Goal: Navigation & Orientation: Find specific page/section

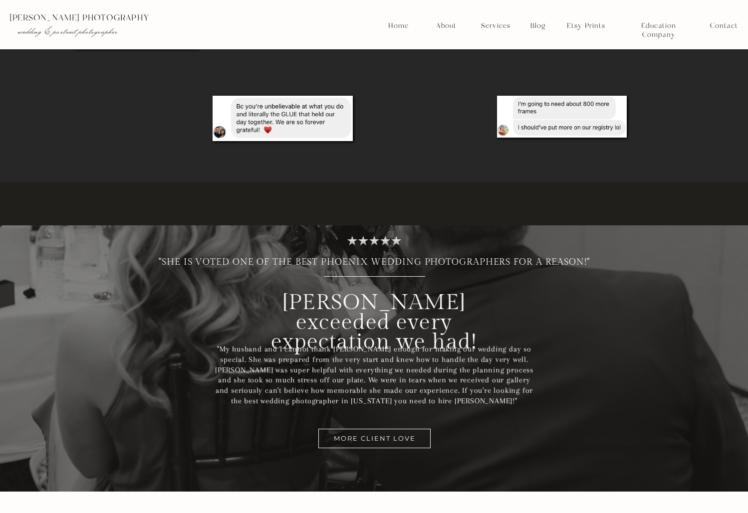
scroll to position [2860, 0]
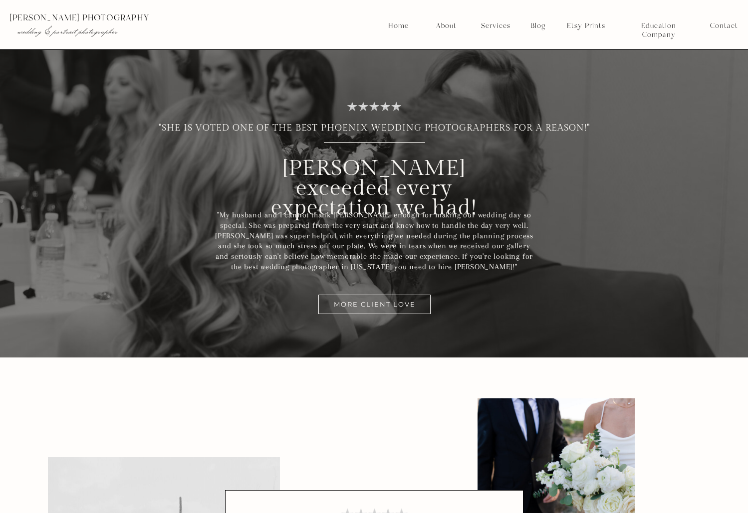
drag, startPoint x: 351, startPoint y: 105, endPoint x: 393, endPoint y: 108, distance: 42.0
click at [393, 108] on div at bounding box center [374, 106] width 77 height 30
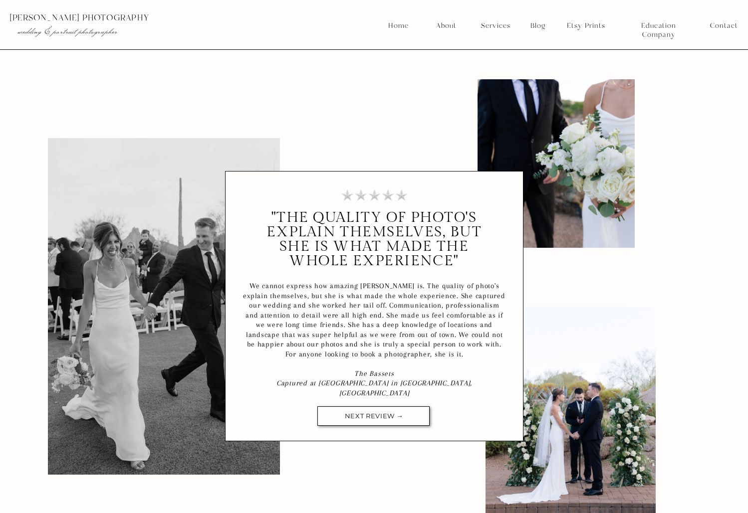
scroll to position [3283, 0]
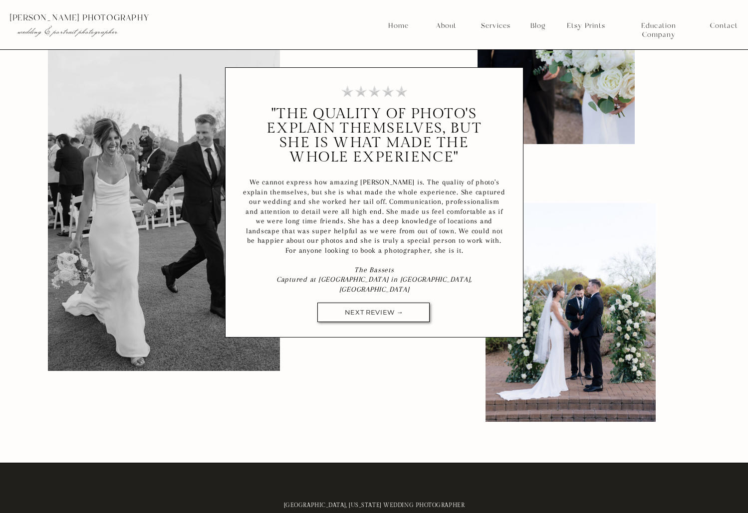
click at [399, 309] on nav "NEXT REVIEW →" at bounding box center [374, 312] width 72 height 7
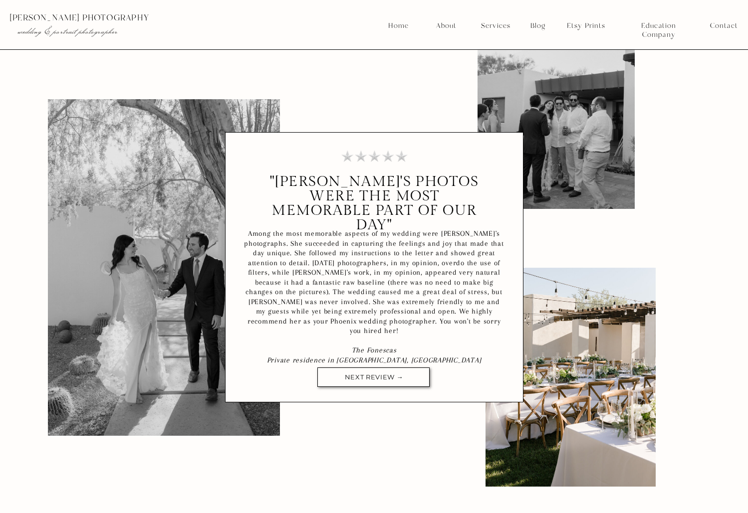
scroll to position [3218, 0]
click at [375, 378] on nav "NEXT REVIEW →" at bounding box center [374, 377] width 72 height 7
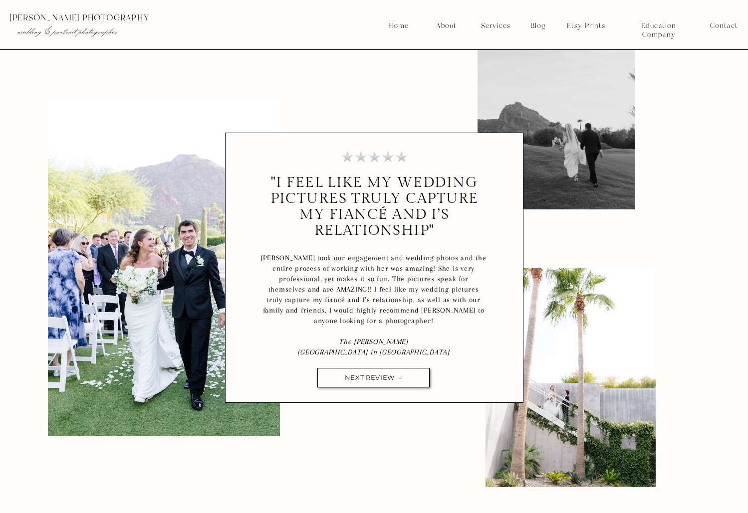
click at [375, 375] on nav "NEXT REVIEW →" at bounding box center [374, 377] width 72 height 7
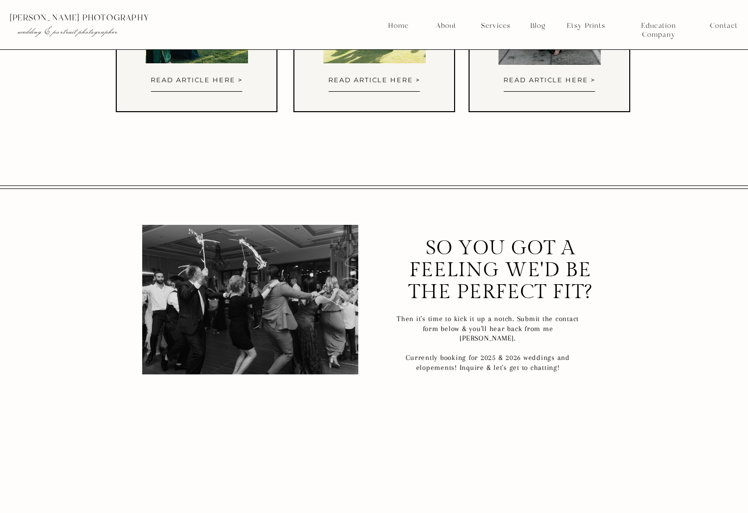
scroll to position [4852, 0]
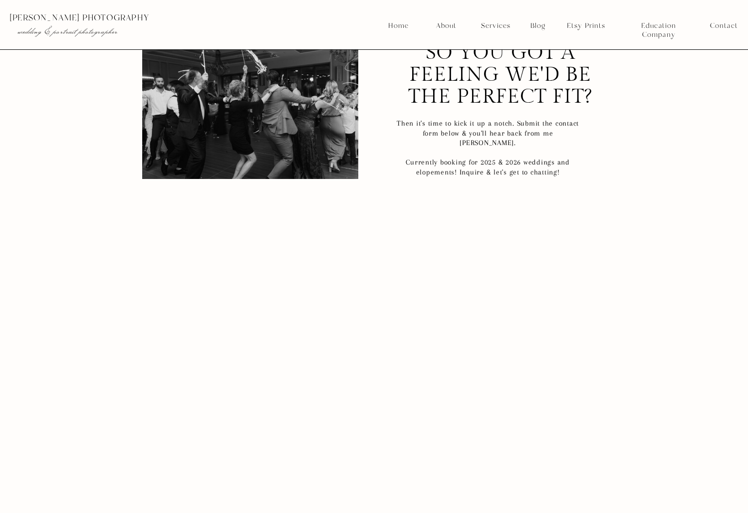
click at [491, 26] on nav "Services" at bounding box center [495, 25] width 37 height 9
click at [499, 49] on nav "Weddings" at bounding box center [495, 49] width 37 height 9
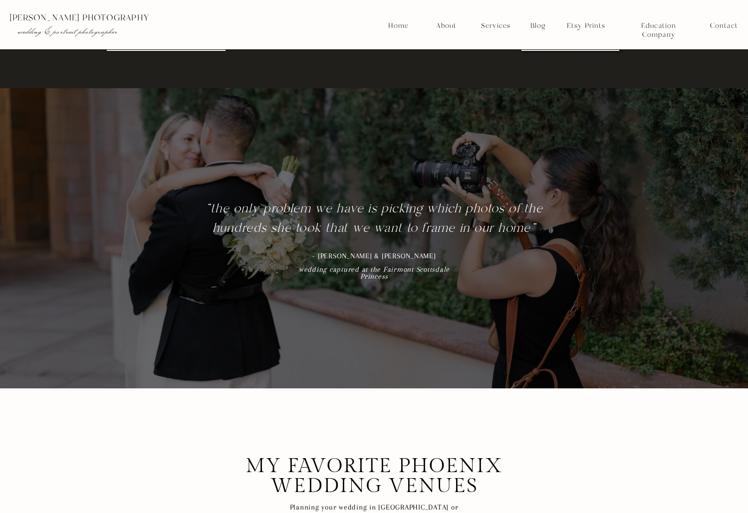
scroll to position [4864, 0]
click at [403, 22] on nav "Home" at bounding box center [398, 25] width 21 height 9
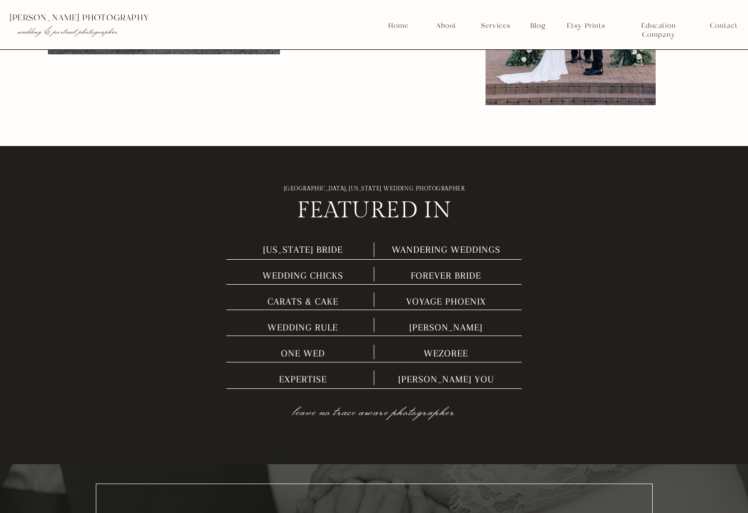
scroll to position [3518, 0]
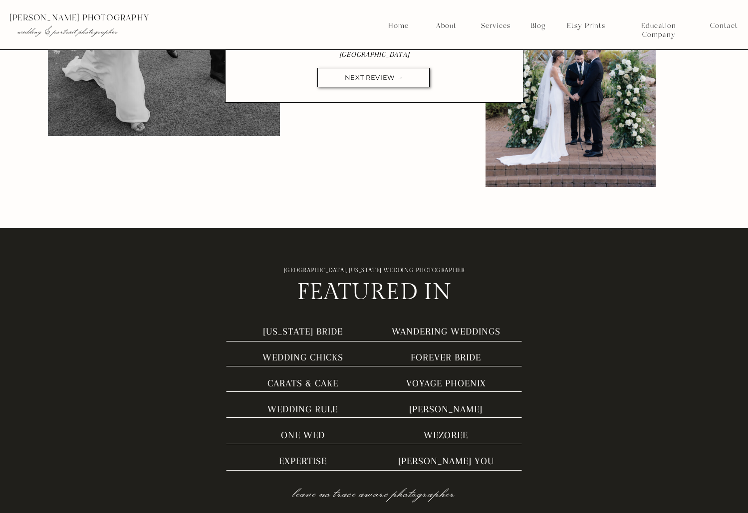
click at [445, 22] on nav "About" at bounding box center [445, 25] width 25 height 9
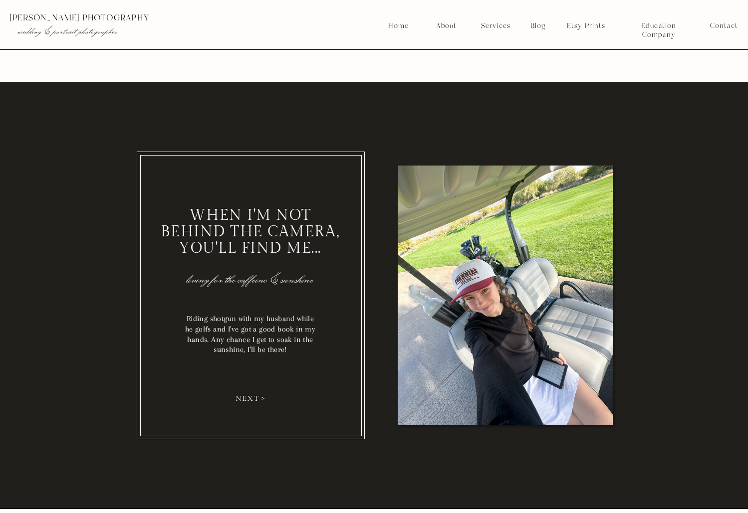
scroll to position [1335, 0]
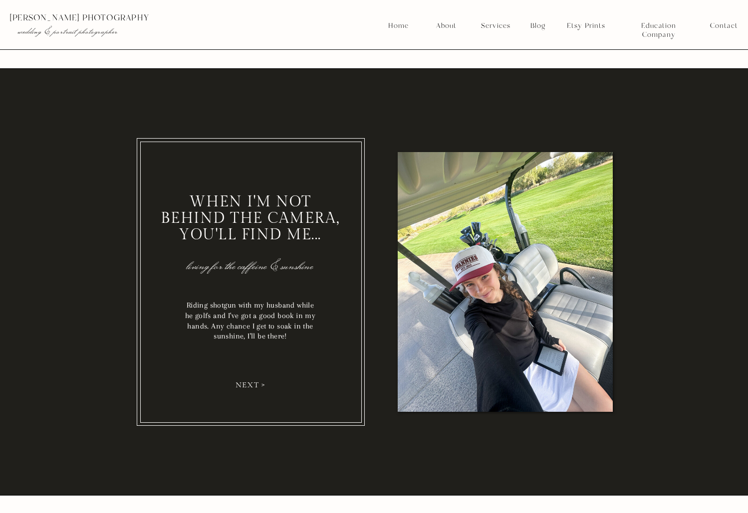
click at [246, 388] on nav "next >" at bounding box center [250, 385] width 37 height 8
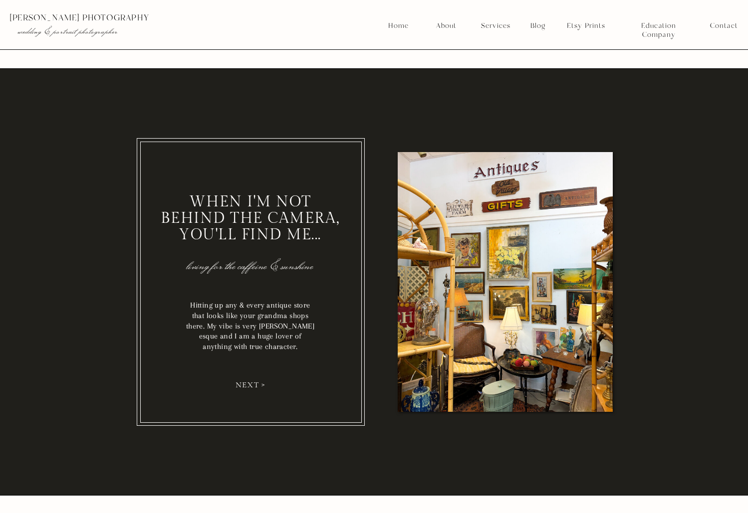
click at [251, 386] on nav "next >" at bounding box center [250, 385] width 37 height 8
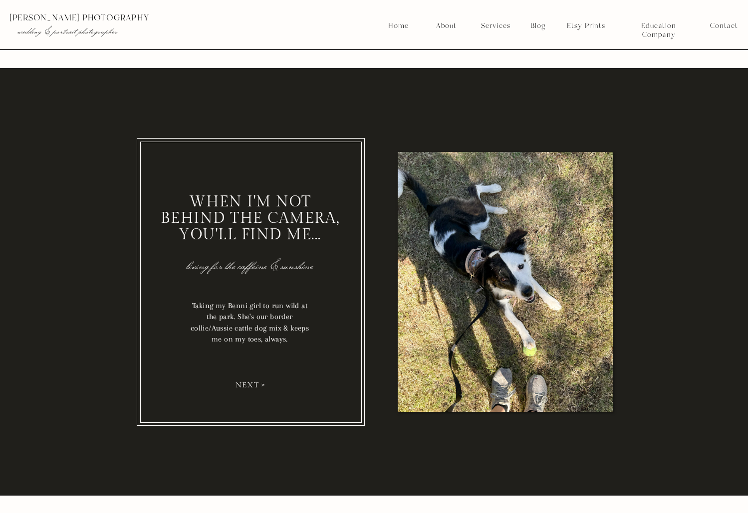
click at [251, 386] on nav "next >" at bounding box center [250, 385] width 37 height 8
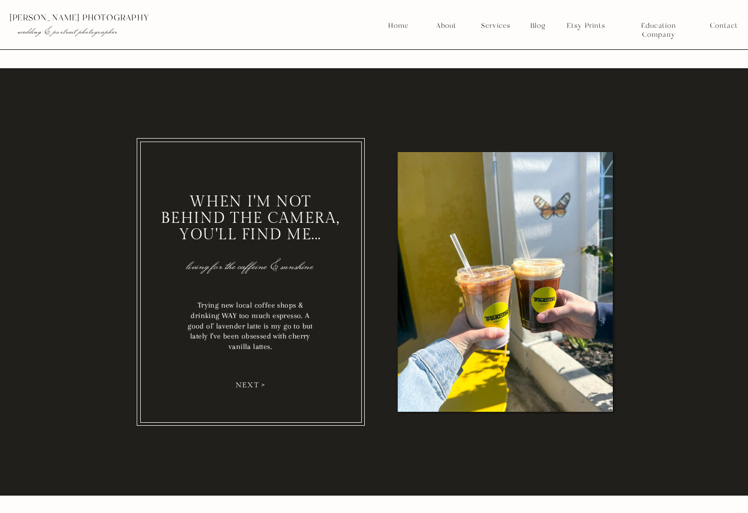
click at [251, 384] on nav "next >" at bounding box center [250, 385] width 37 height 8
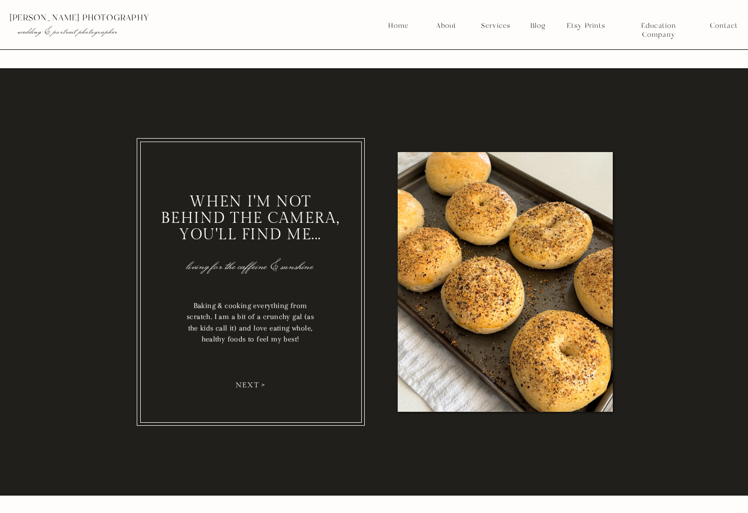
click at [247, 385] on nav "next >" at bounding box center [250, 385] width 37 height 8
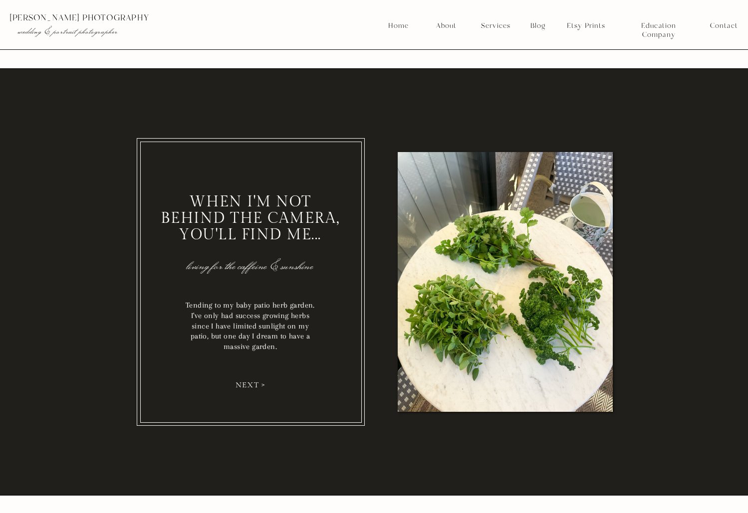
click at [247, 385] on nav "next >" at bounding box center [250, 385] width 37 height 8
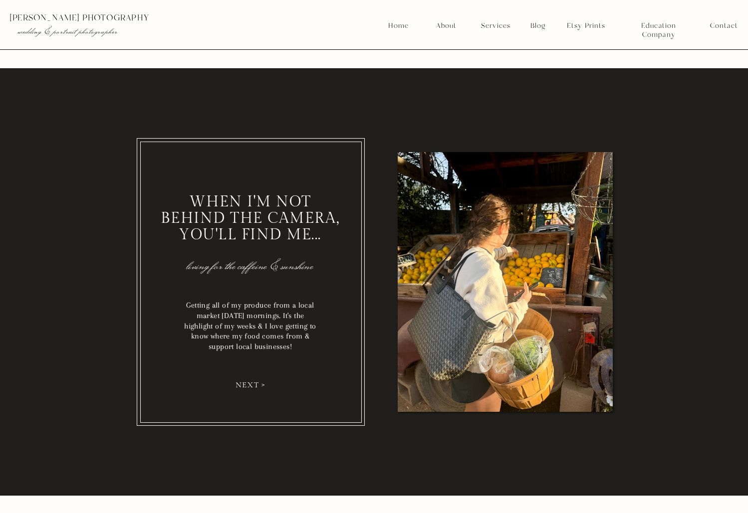
click at [247, 385] on nav "next >" at bounding box center [250, 385] width 37 height 8
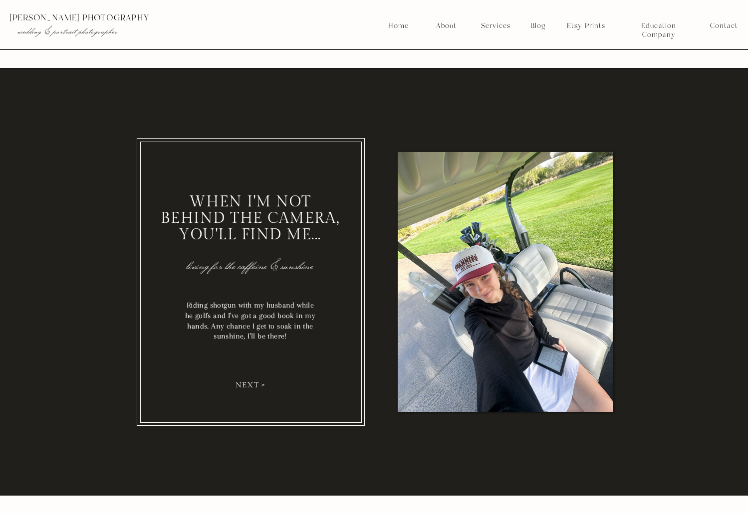
click at [247, 385] on nav "next >" at bounding box center [250, 385] width 37 height 8
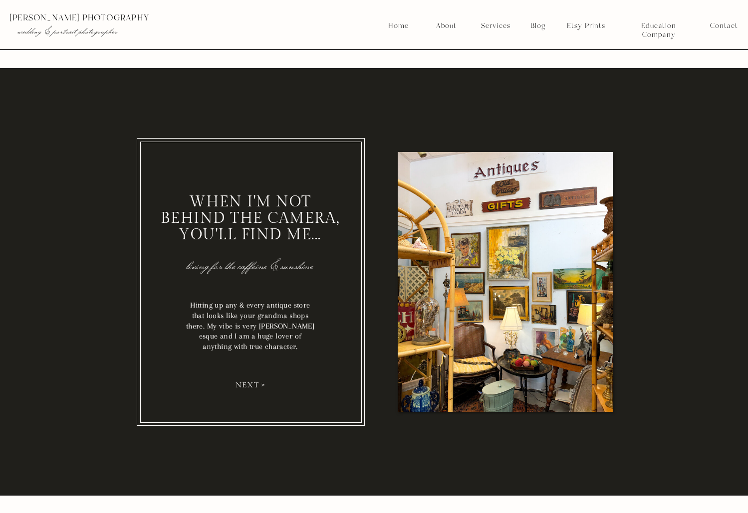
click at [247, 386] on nav "next >" at bounding box center [250, 385] width 37 height 8
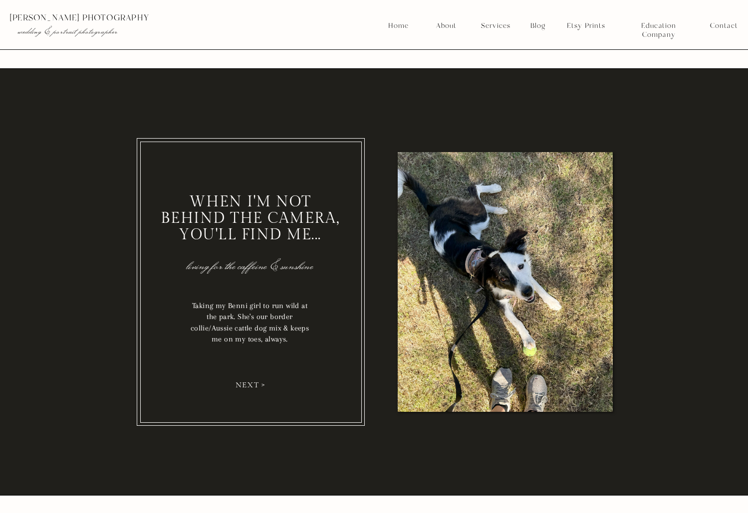
click at [494, 24] on nav "Services" at bounding box center [495, 25] width 37 height 9
click at [497, 49] on nav "Weddings" at bounding box center [495, 49] width 37 height 9
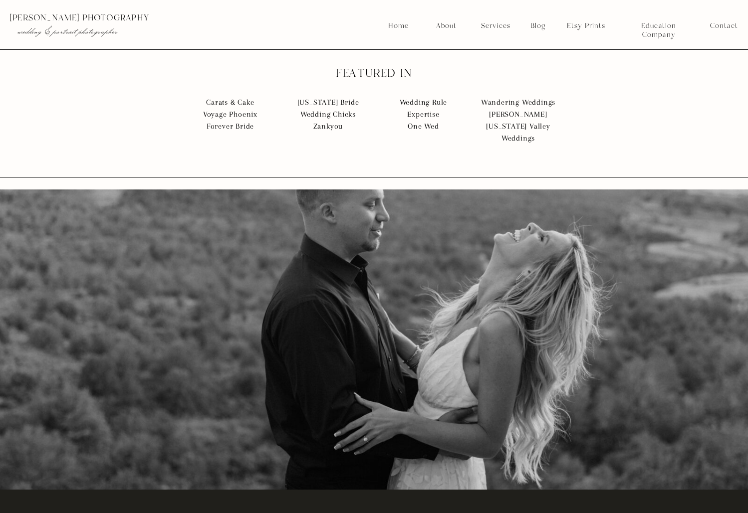
scroll to position [1855, 0]
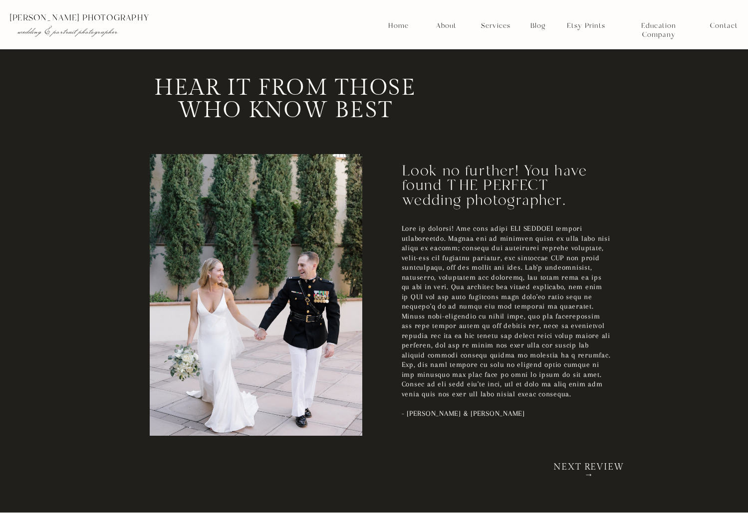
click at [596, 465] on h2 "NEXT REVIEW →" at bounding box center [589, 467] width 82 height 9
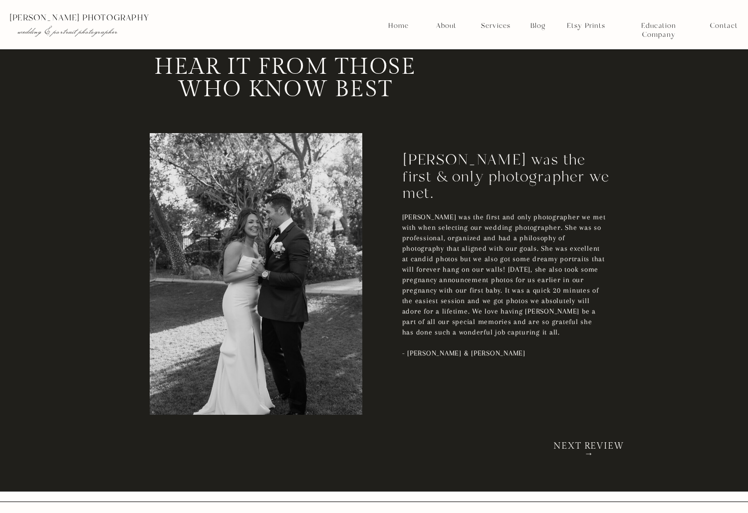
scroll to position [1876, 0]
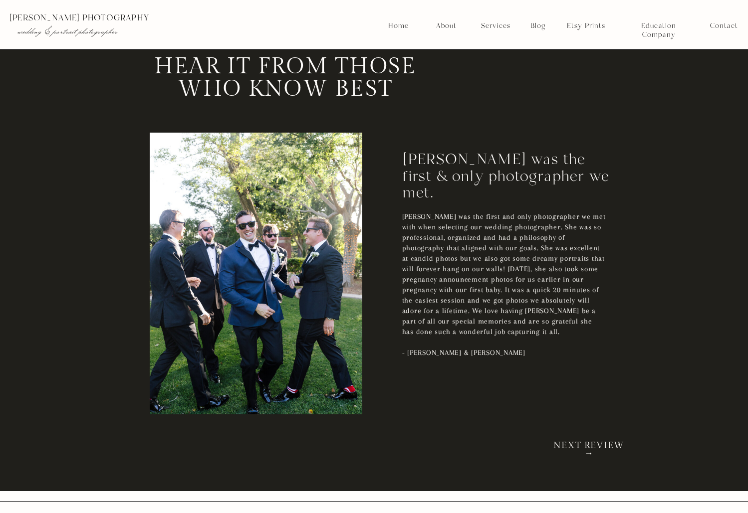
click at [588, 451] on h2 "NEXT REVIEW →" at bounding box center [589, 446] width 82 height 9
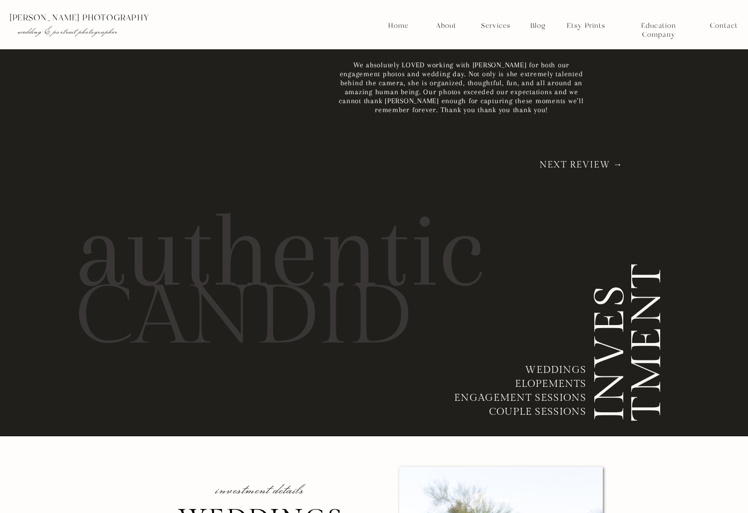
scroll to position [5582, 0]
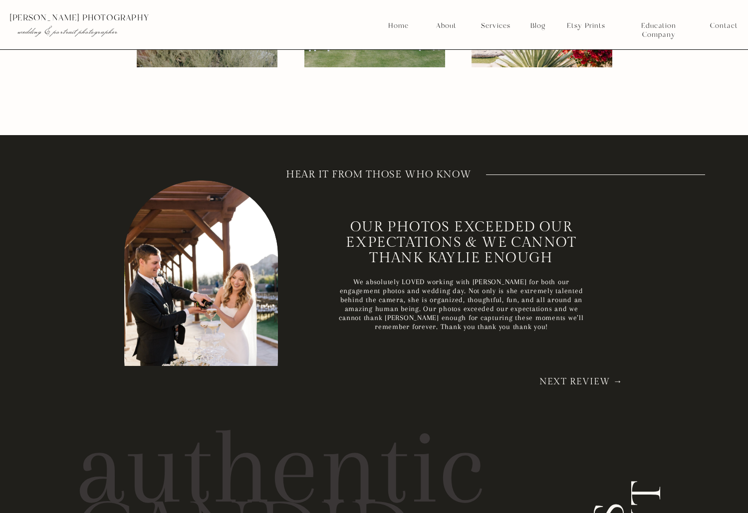
click at [593, 383] on nav "Next Review →" at bounding box center [581, 383] width 96 height 10
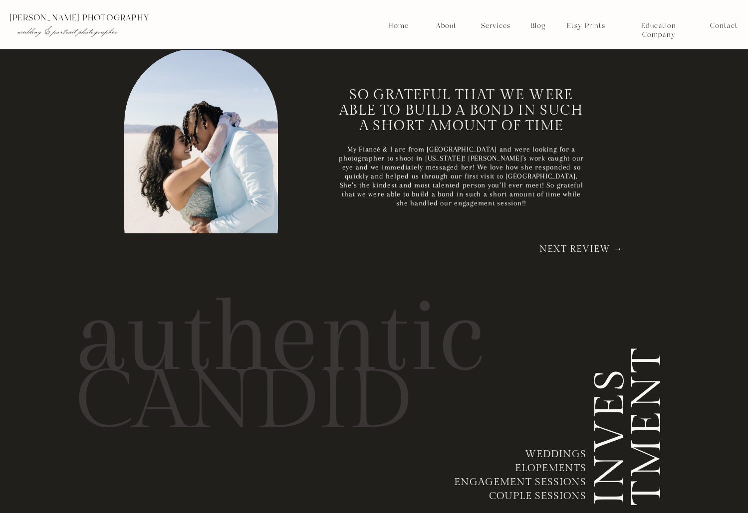
scroll to position [5717, 0]
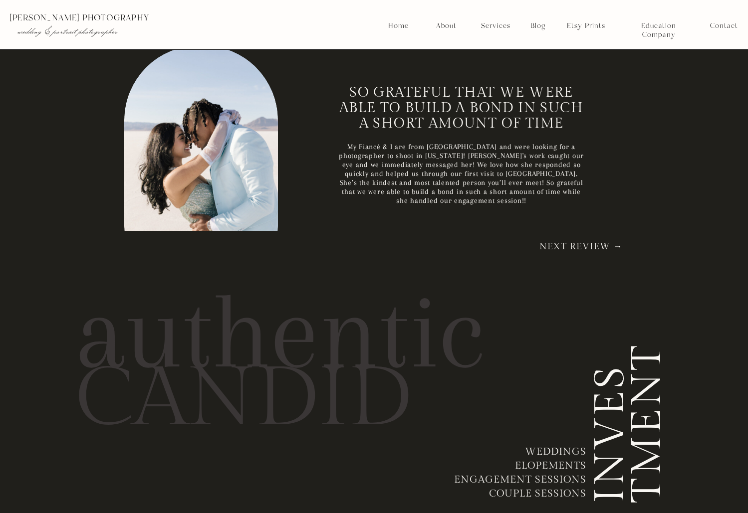
click at [587, 251] on nav "Next Review →" at bounding box center [581, 248] width 96 height 10
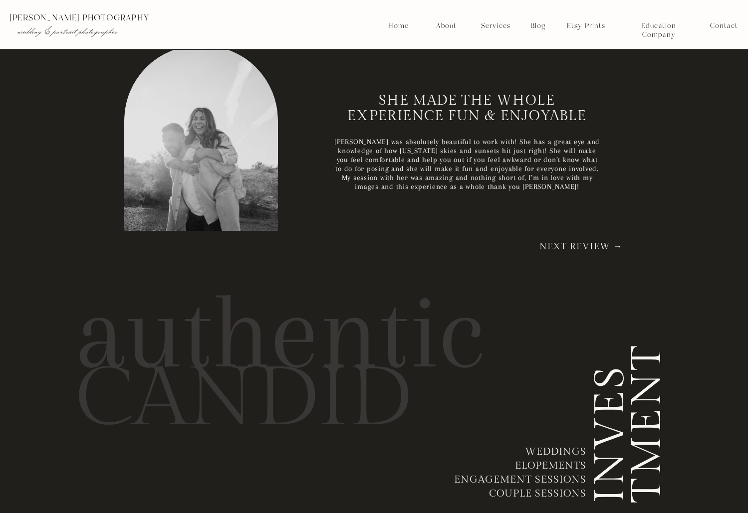
click at [568, 243] on nav "Next Review →" at bounding box center [581, 248] width 96 height 10
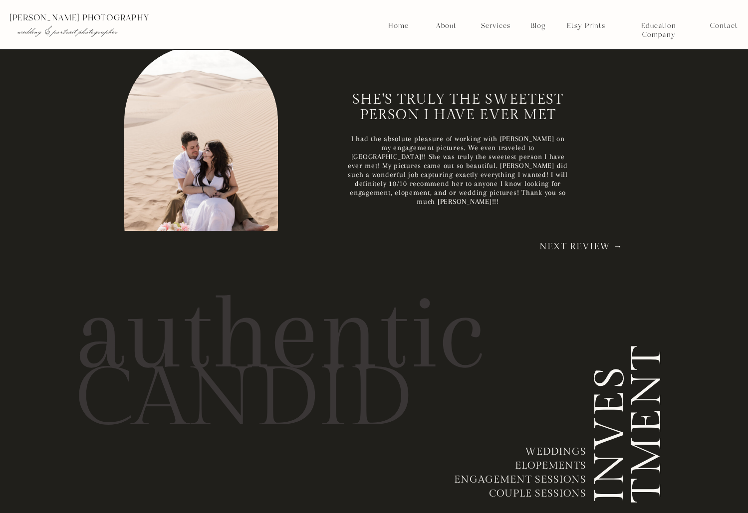
click at [398, 23] on nav "Home" at bounding box center [398, 25] width 21 height 9
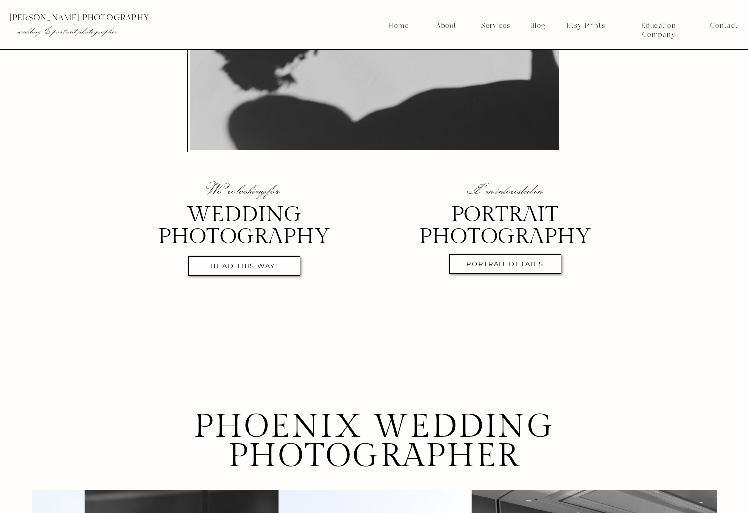
scroll to position [187, 0]
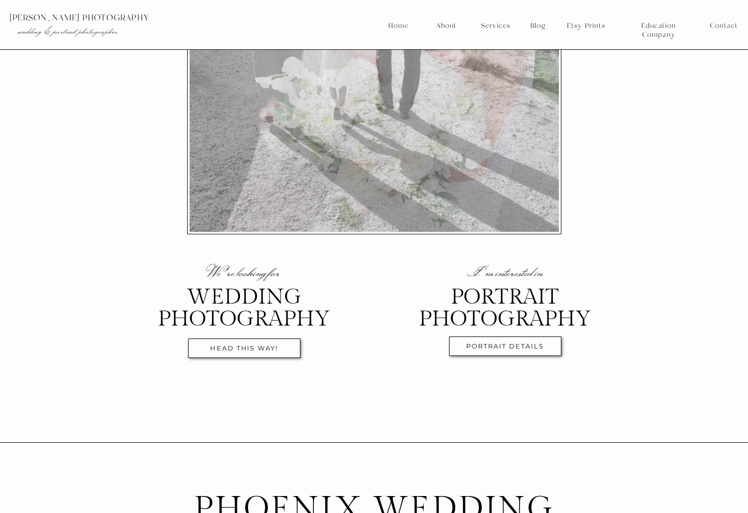
click at [491, 23] on nav "Services" at bounding box center [495, 25] width 37 height 9
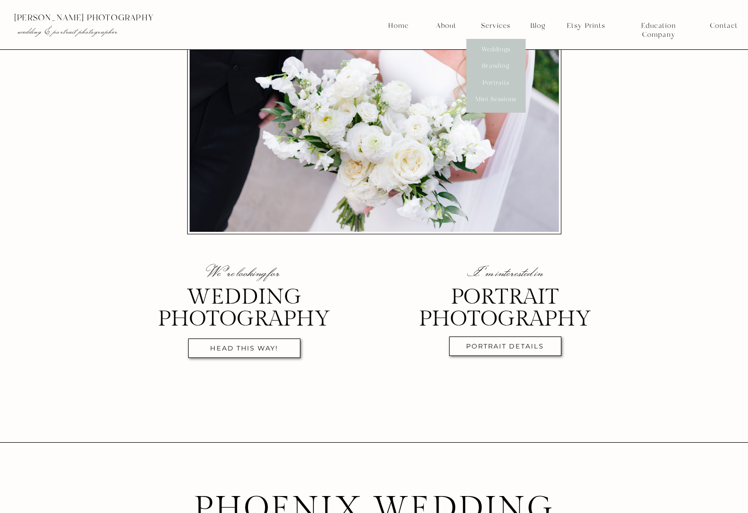
click at [489, 21] on nav "Services" at bounding box center [495, 25] width 37 height 9
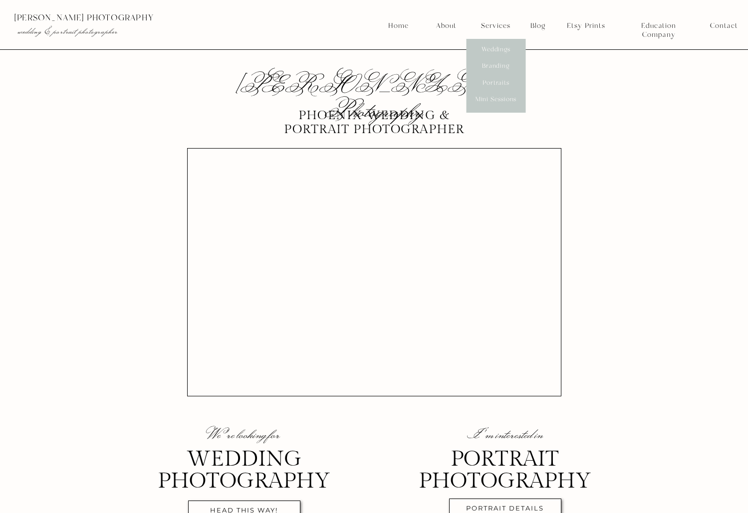
scroll to position [0, 0]
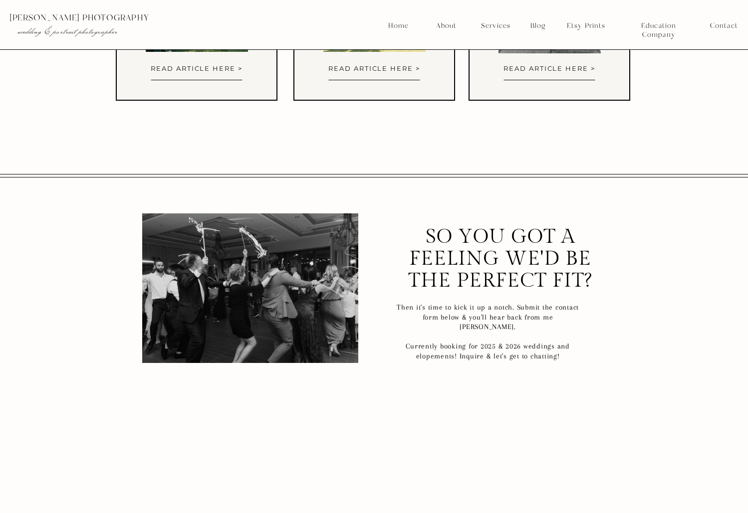
scroll to position [4806, 0]
